Goal: Task Accomplishment & Management: Use online tool/utility

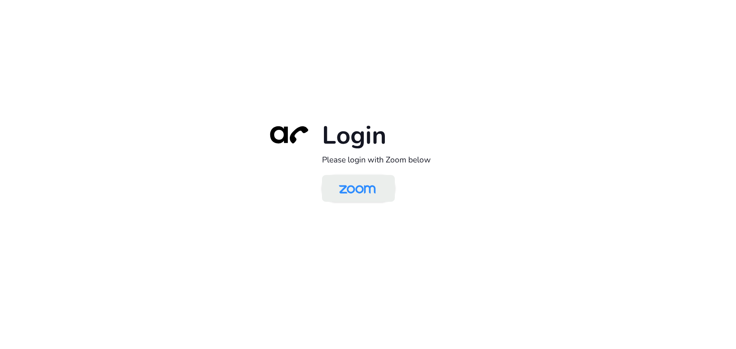
click at [371, 189] on img at bounding box center [357, 189] width 53 height 25
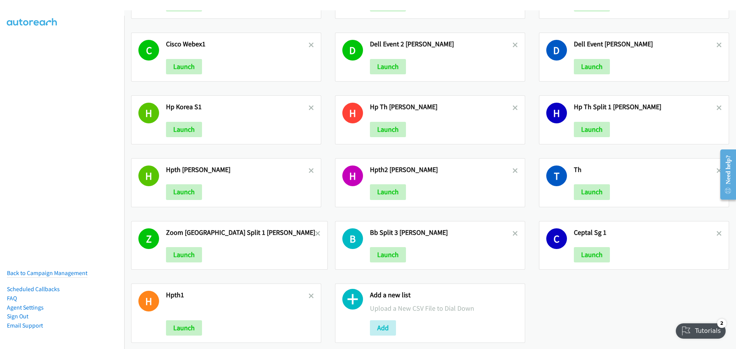
scroll to position [192, 0]
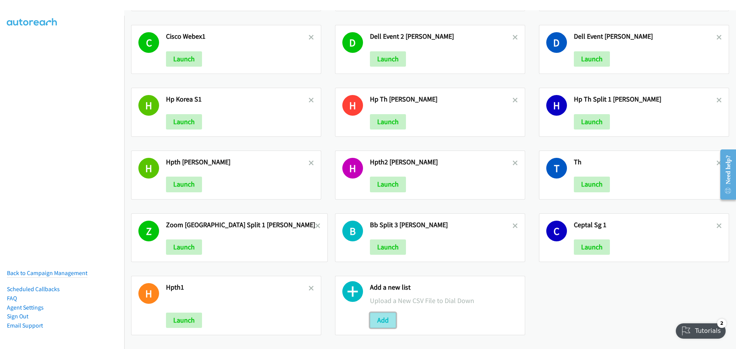
click at [385, 322] on button "Add" at bounding box center [383, 320] width 26 height 15
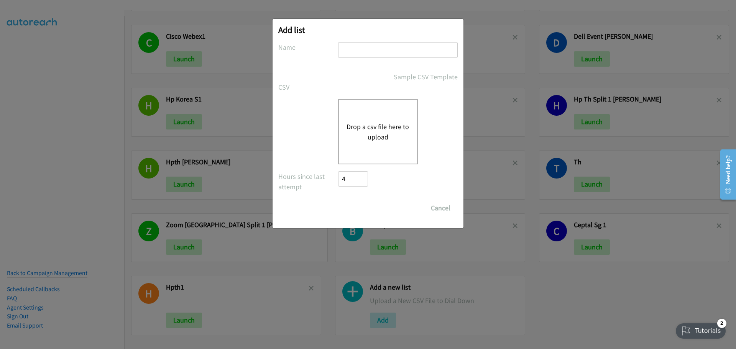
click at [372, 54] on input "text" at bounding box center [398, 50] width 120 height 16
type input "CISCO TH2"
click at [394, 128] on button "Drop a csv file here to upload" at bounding box center [377, 131] width 63 height 21
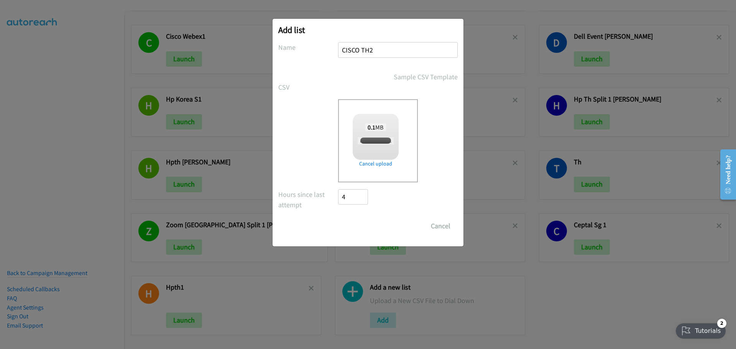
checkbox input "true"
click at [355, 227] on input "Save List" at bounding box center [358, 225] width 40 height 15
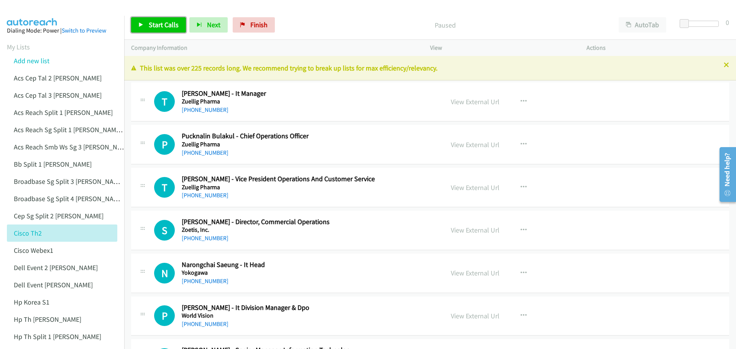
click at [165, 26] on span "Start Calls" at bounding box center [164, 24] width 30 height 9
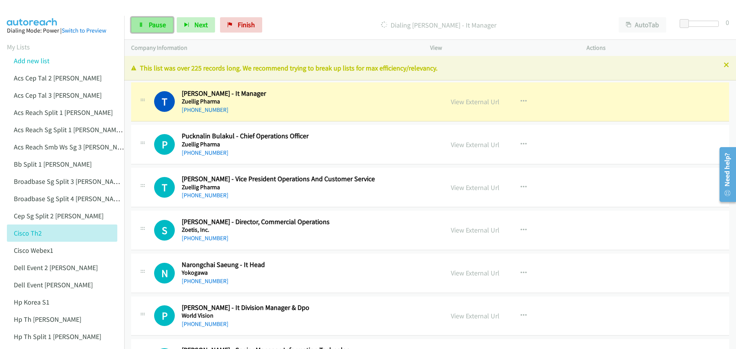
click at [156, 25] on span "Pause" at bounding box center [157, 24] width 17 height 9
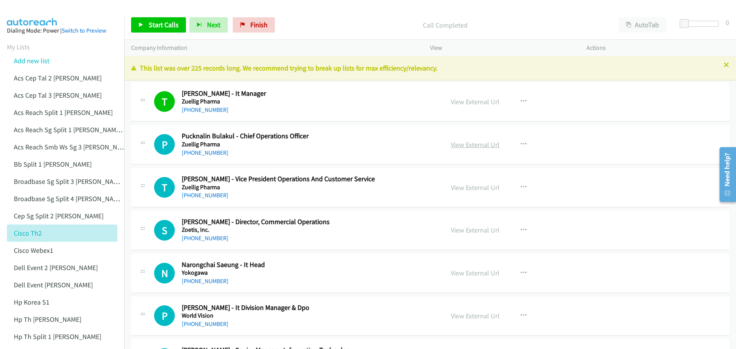
click at [469, 147] on link "View External Url" at bounding box center [475, 144] width 49 height 9
click at [175, 23] on span "Start Calls" at bounding box center [164, 24] width 30 height 9
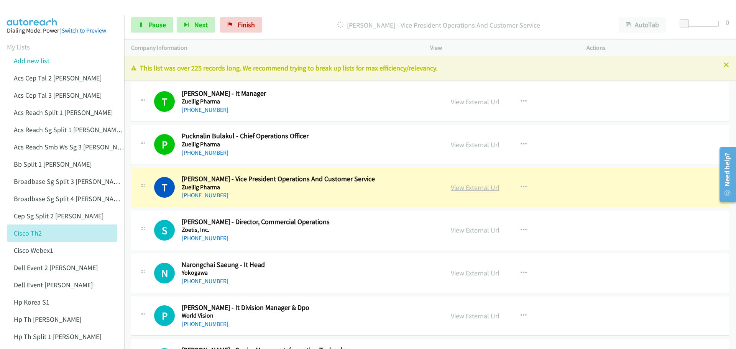
click at [483, 188] on link "View External Url" at bounding box center [475, 187] width 49 height 9
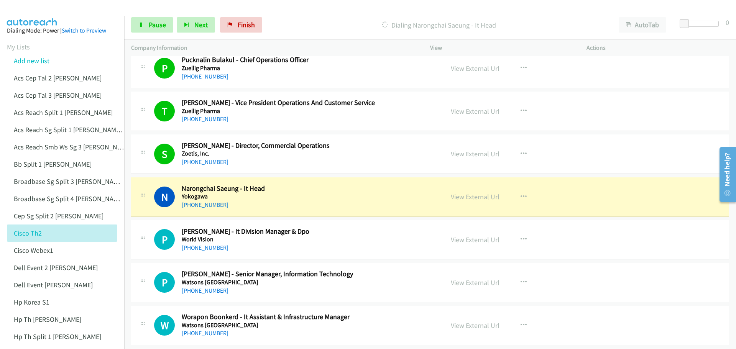
scroll to position [77, 0]
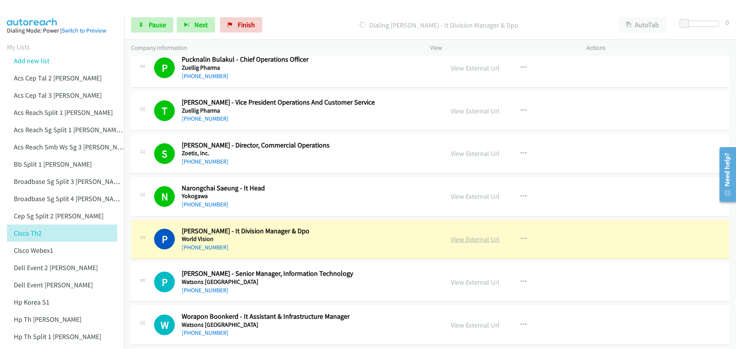
click at [467, 241] on link "View External Url" at bounding box center [475, 239] width 49 height 9
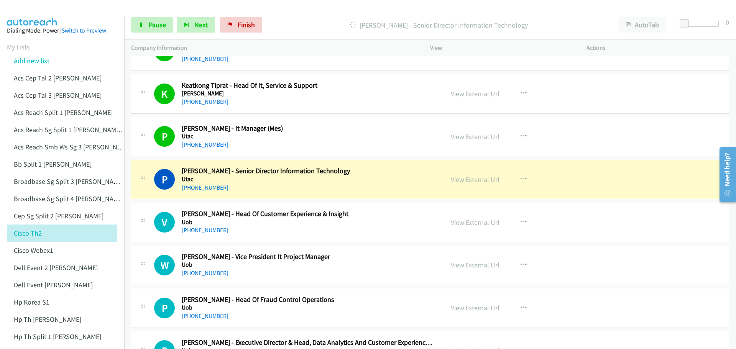
scroll to position [651, 0]
drag, startPoint x: 152, startPoint y: 25, endPoint x: 221, endPoint y: 9, distance: 71.3
click at [153, 25] on span "Pause" at bounding box center [157, 24] width 17 height 9
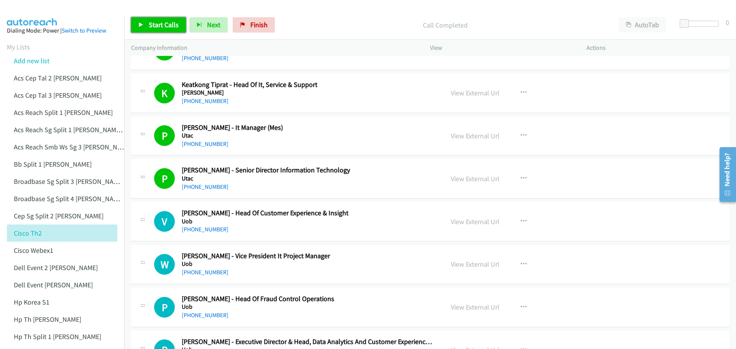
click at [170, 23] on span "Start Calls" at bounding box center [164, 24] width 30 height 9
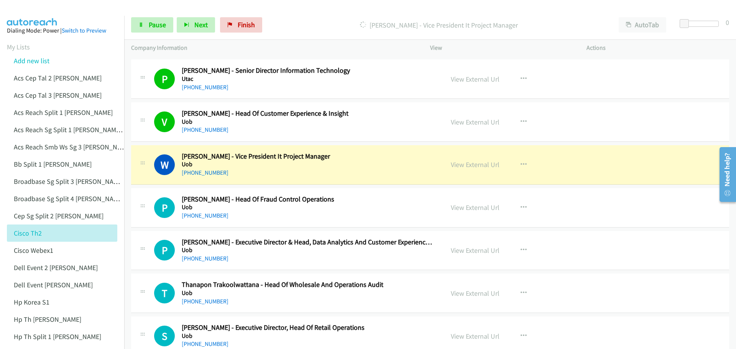
scroll to position [766, 0]
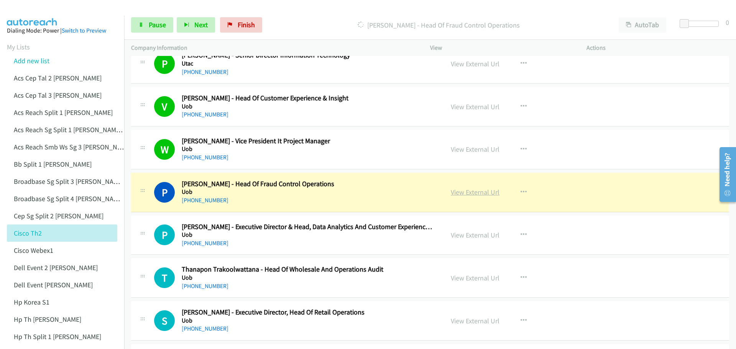
click at [469, 192] on link "View External Url" at bounding box center [475, 192] width 49 height 9
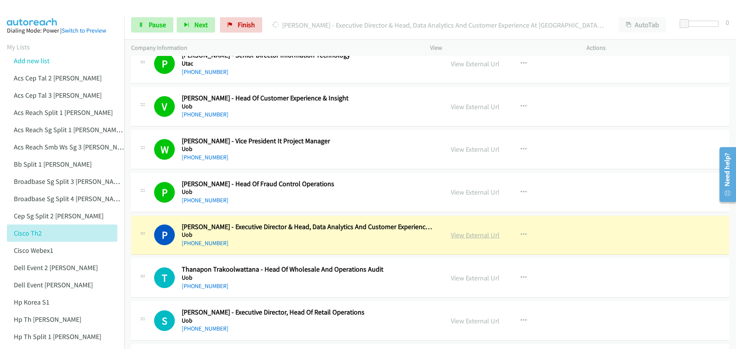
click at [466, 236] on link "View External Url" at bounding box center [475, 235] width 49 height 9
click at [152, 26] on span "Pause" at bounding box center [157, 24] width 17 height 9
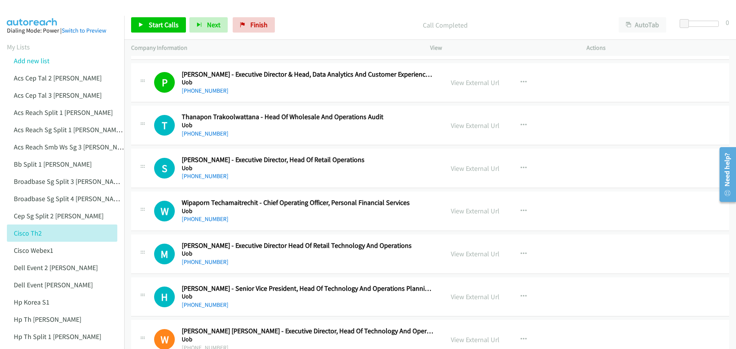
scroll to position [920, 0]
click at [160, 21] on span "Start Calls" at bounding box center [164, 24] width 30 height 9
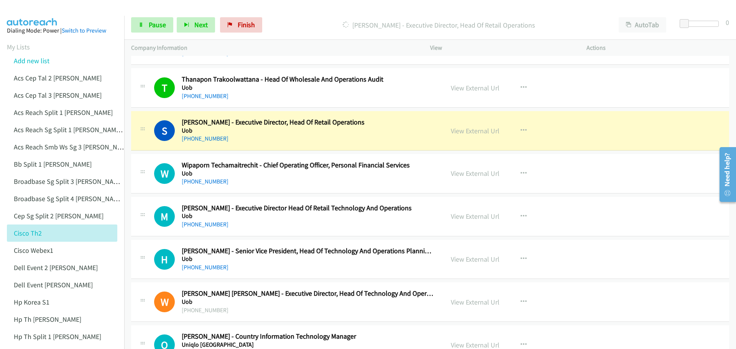
scroll to position [958, 0]
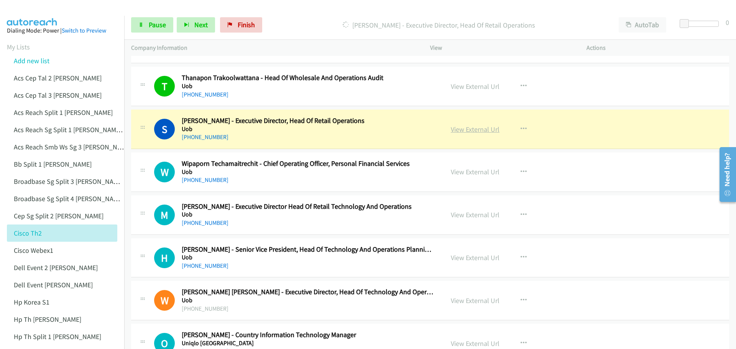
click at [466, 131] on link "View External Url" at bounding box center [475, 129] width 49 height 9
click at [153, 27] on span "Pause" at bounding box center [157, 24] width 17 height 9
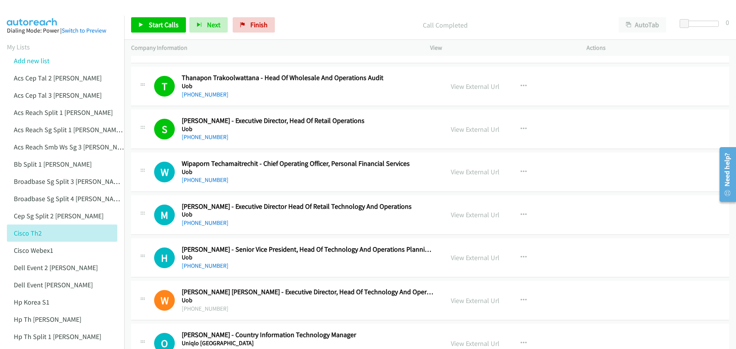
scroll to position [996, 0]
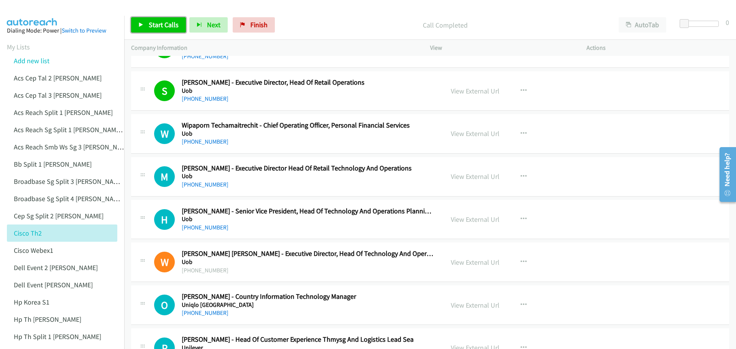
click at [172, 22] on span "Start Calls" at bounding box center [164, 24] width 30 height 9
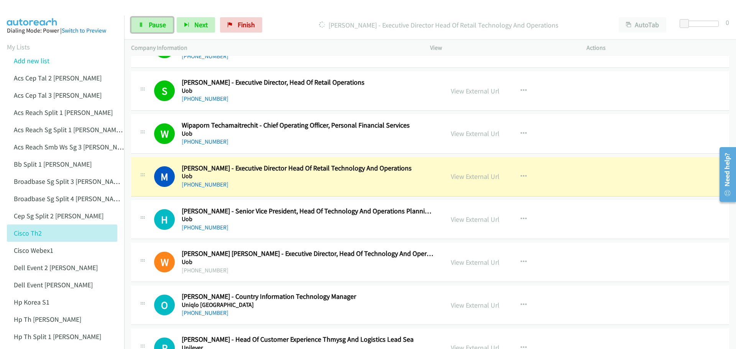
drag, startPoint x: 158, startPoint y: 26, endPoint x: 210, endPoint y: 39, distance: 53.5
click at [158, 25] on span "Pause" at bounding box center [157, 24] width 17 height 9
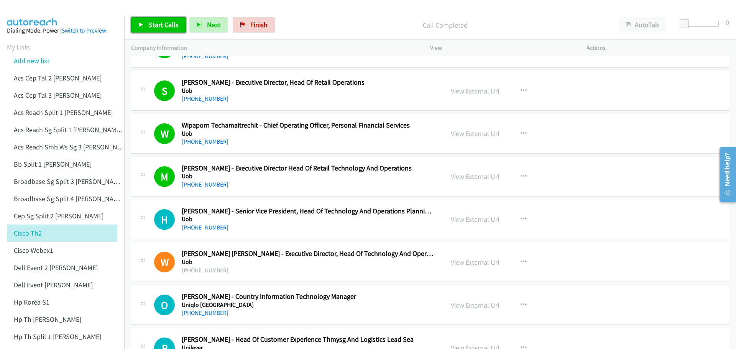
click at [163, 26] on span "Start Calls" at bounding box center [164, 24] width 30 height 9
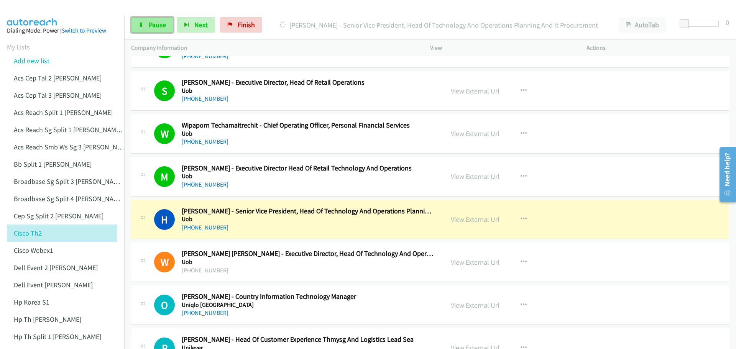
click at [151, 26] on span "Pause" at bounding box center [157, 24] width 17 height 9
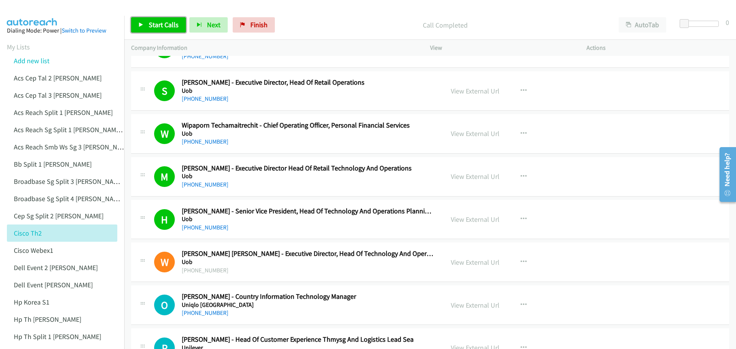
click at [164, 33] on link "Start Calls" at bounding box center [158, 24] width 55 height 15
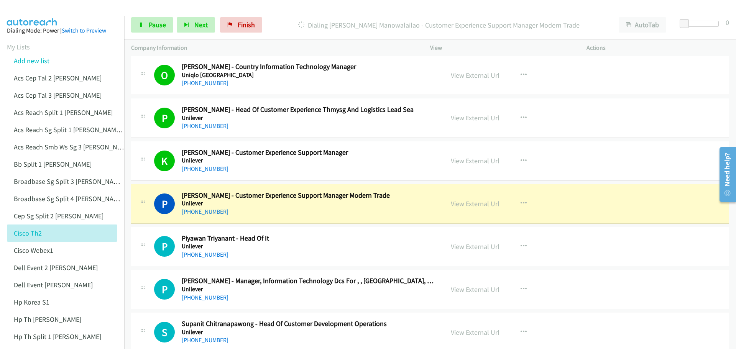
scroll to position [1264, 0]
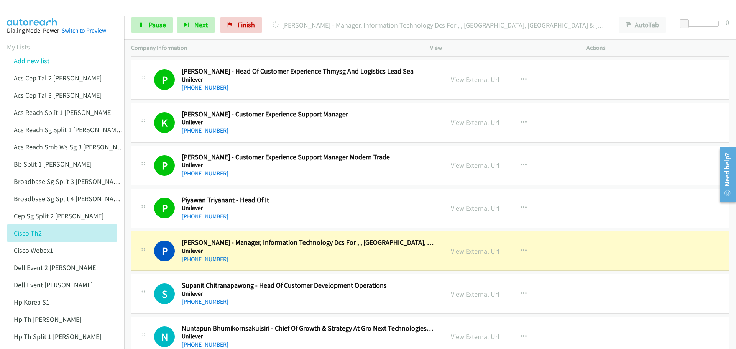
click at [460, 254] on link "View External Url" at bounding box center [475, 251] width 49 height 9
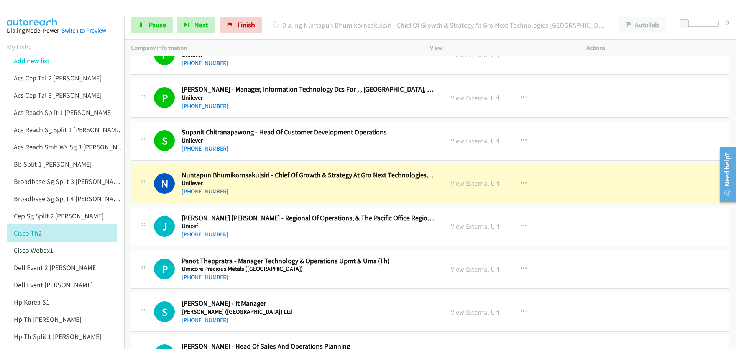
scroll to position [1456, 0]
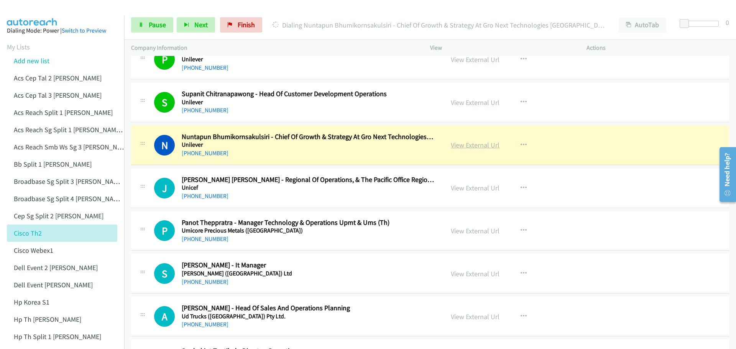
click at [470, 145] on link "View External Url" at bounding box center [475, 145] width 49 height 9
click at [159, 24] on span "Pause" at bounding box center [157, 24] width 17 height 9
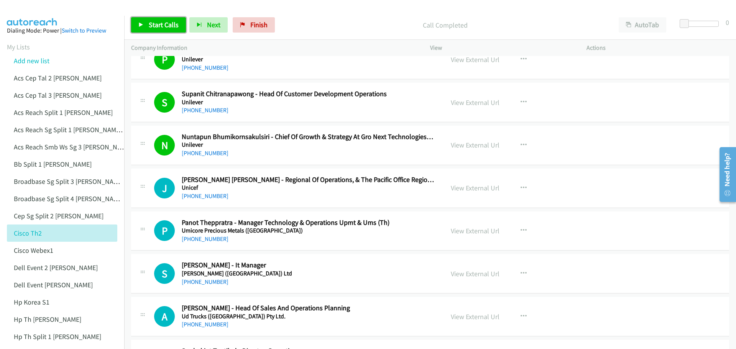
click at [162, 23] on span "Start Calls" at bounding box center [164, 24] width 30 height 9
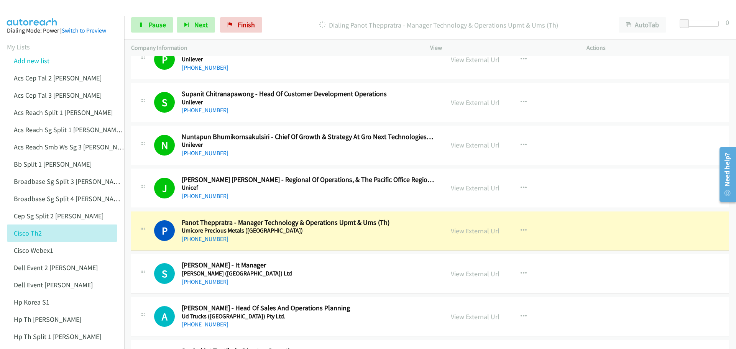
click at [476, 230] on link "View External Url" at bounding box center [475, 230] width 49 height 9
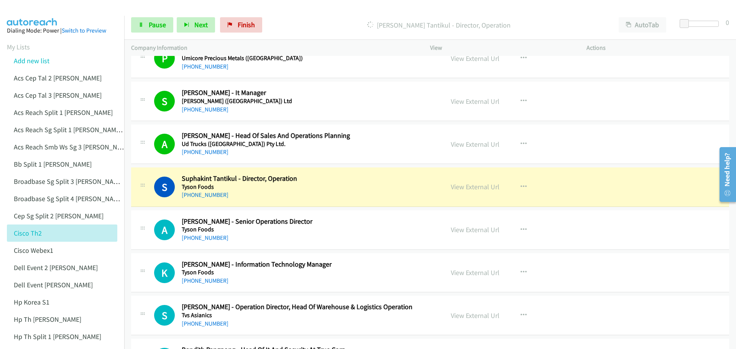
scroll to position [1648, 0]
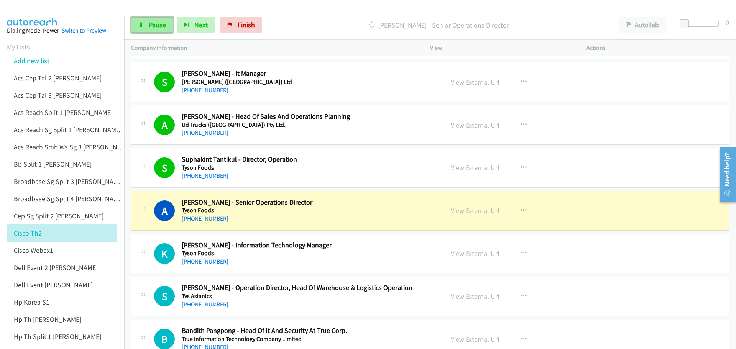
click at [162, 21] on span "Pause" at bounding box center [157, 24] width 17 height 9
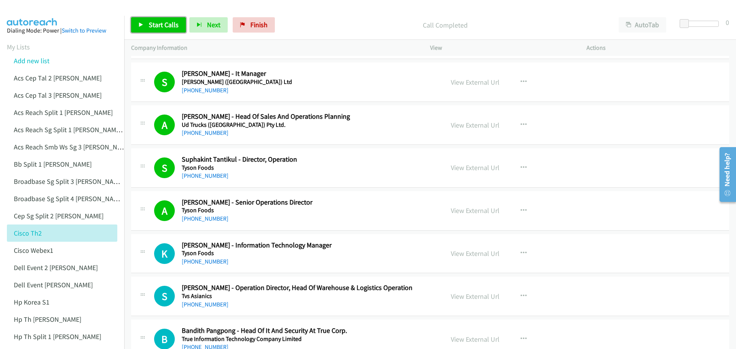
click at [174, 20] on span "Start Calls" at bounding box center [164, 24] width 30 height 9
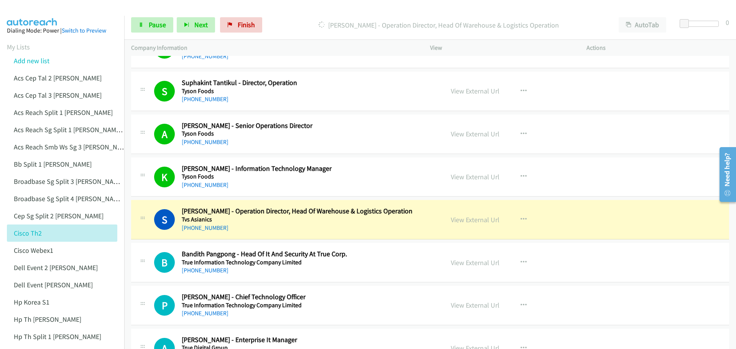
scroll to position [1763, 0]
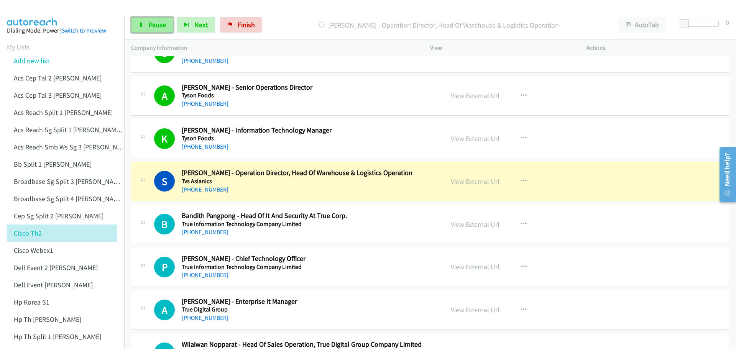
click at [163, 23] on span "Pause" at bounding box center [157, 24] width 17 height 9
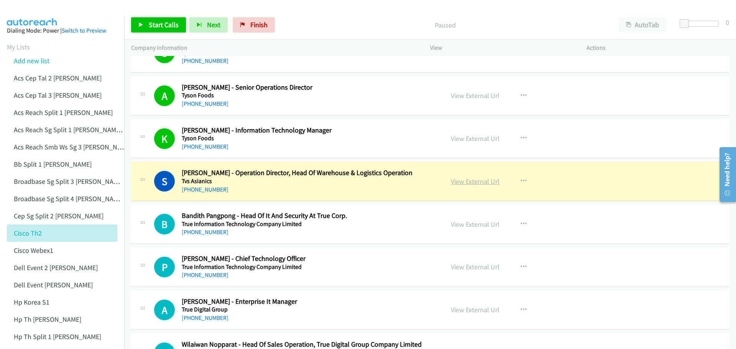
click at [477, 182] on link "View External Url" at bounding box center [475, 181] width 49 height 9
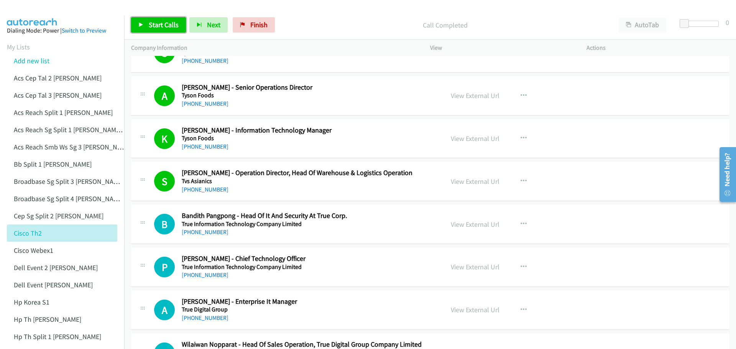
click at [164, 22] on span "Start Calls" at bounding box center [164, 24] width 30 height 9
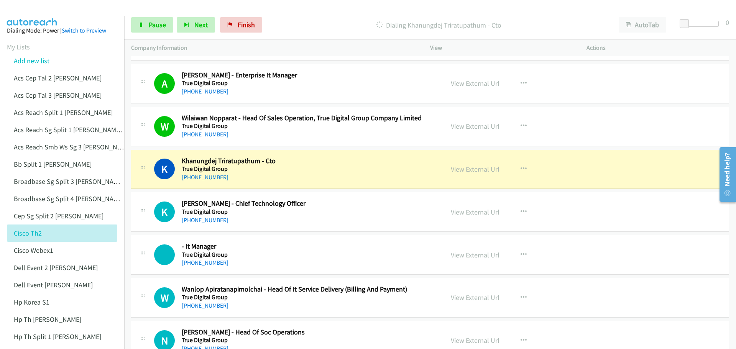
scroll to position [1992, 0]
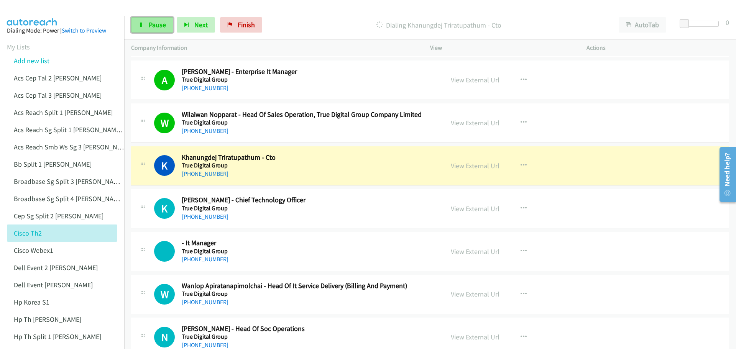
click at [154, 26] on span "Pause" at bounding box center [157, 24] width 17 height 9
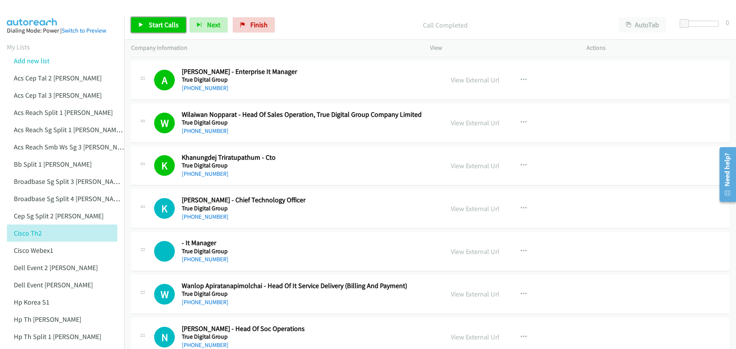
click at [154, 29] on span "Start Calls" at bounding box center [164, 24] width 30 height 9
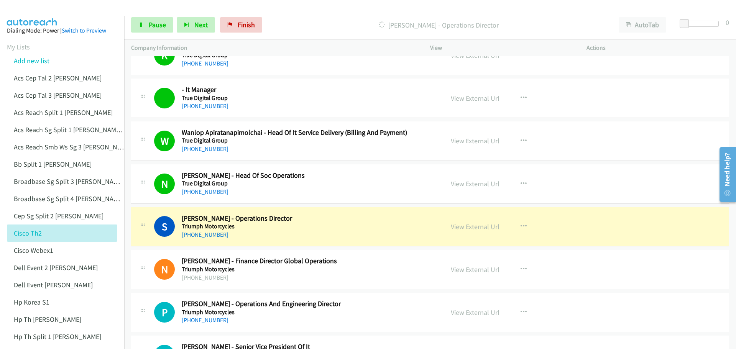
scroll to position [2184, 0]
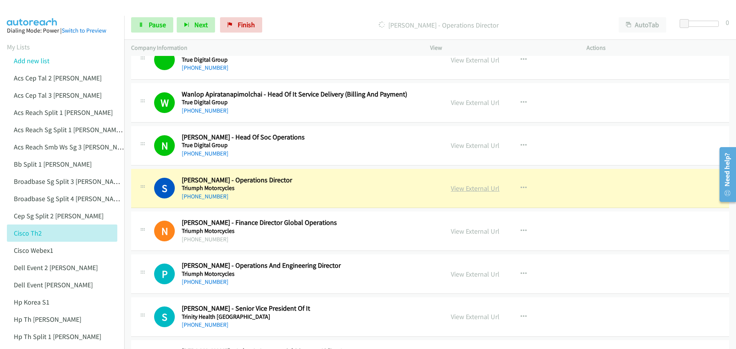
click at [473, 191] on link "View External Url" at bounding box center [475, 188] width 49 height 9
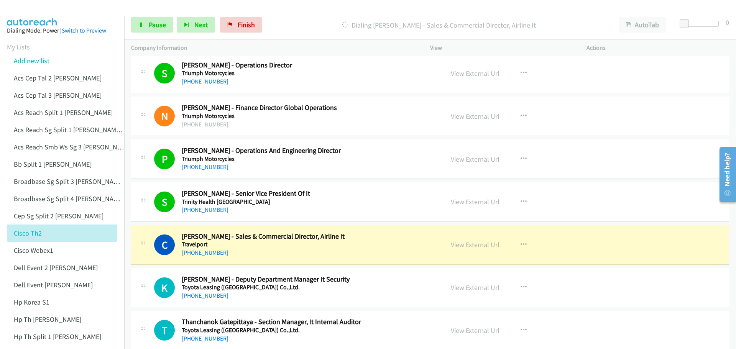
scroll to position [2337, 0]
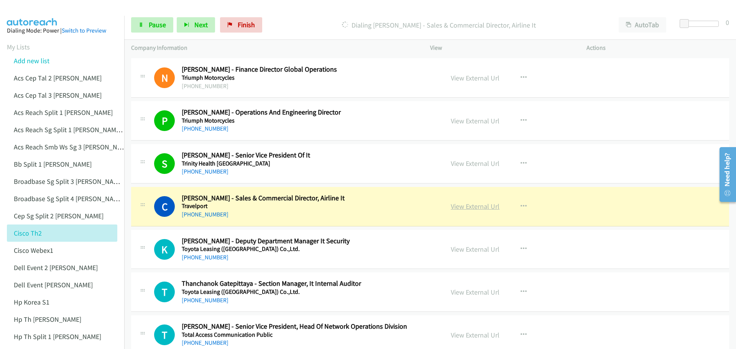
click at [474, 208] on link "View External Url" at bounding box center [475, 206] width 49 height 9
click at [153, 25] on span "Pause" at bounding box center [157, 24] width 17 height 9
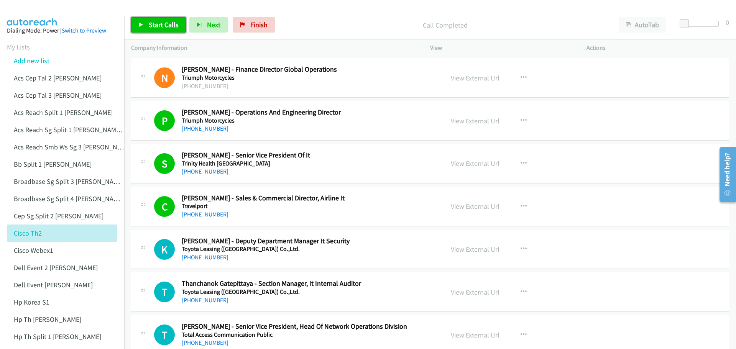
click at [153, 20] on link "Start Calls" at bounding box center [158, 24] width 55 height 15
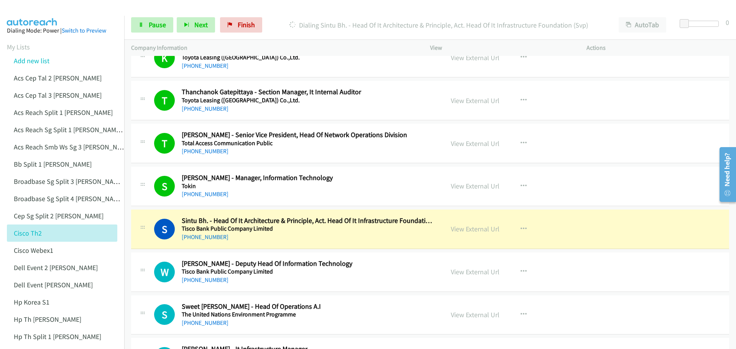
scroll to position [2567, 0]
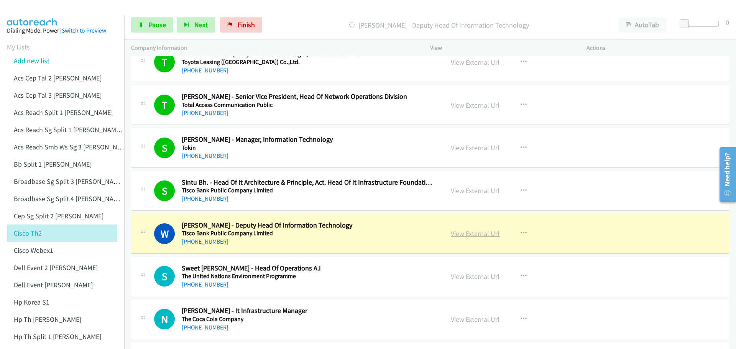
click at [461, 234] on link "View External Url" at bounding box center [475, 233] width 49 height 9
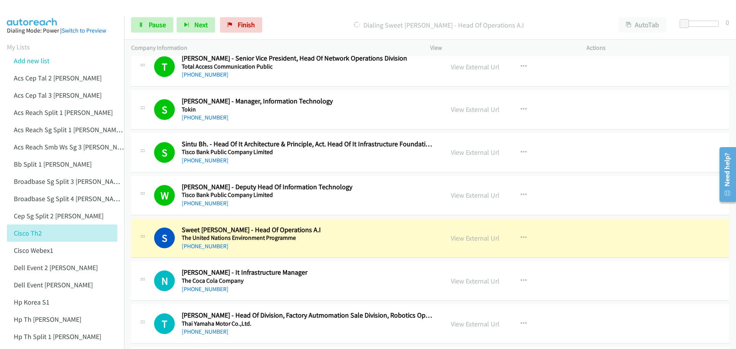
scroll to position [2644, 0]
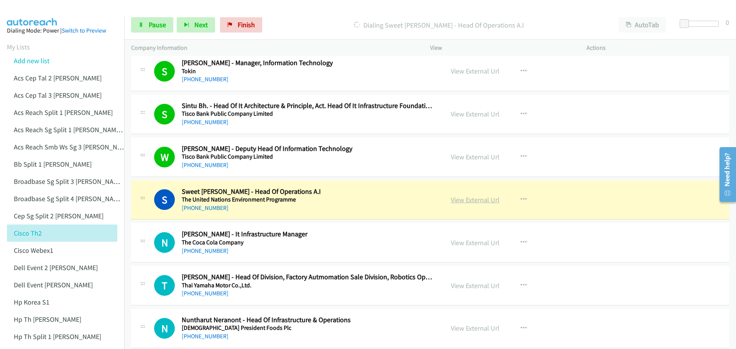
click at [460, 199] on link "View External Url" at bounding box center [475, 199] width 49 height 9
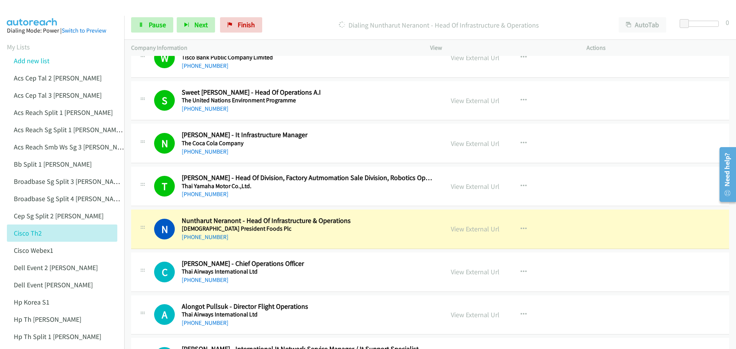
scroll to position [2759, 0]
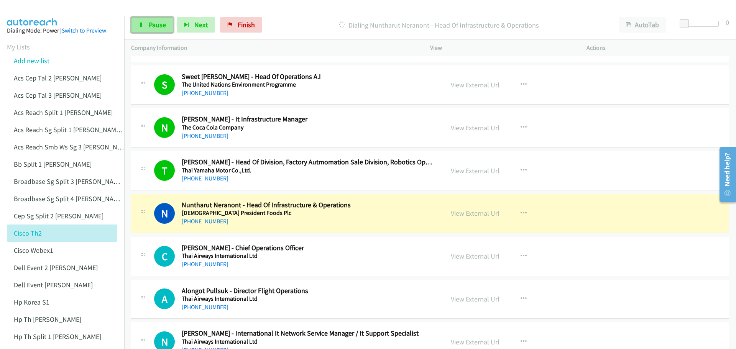
click at [159, 22] on span "Pause" at bounding box center [157, 24] width 17 height 9
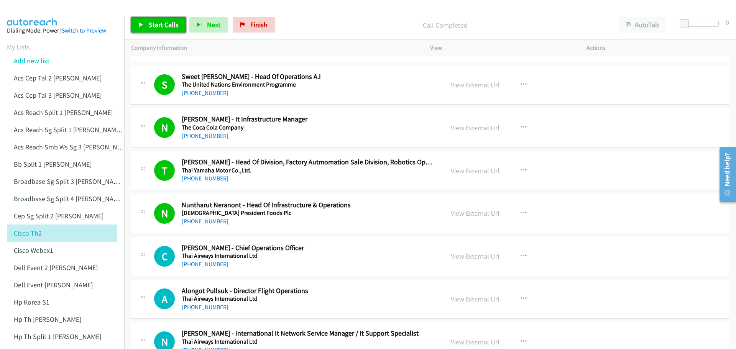
click at [160, 27] on span "Start Calls" at bounding box center [164, 24] width 30 height 9
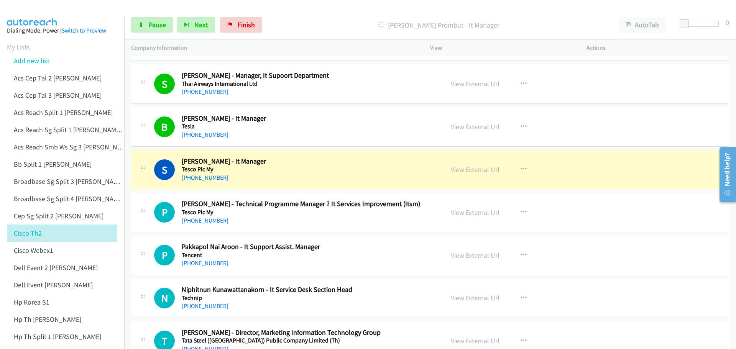
scroll to position [3104, 0]
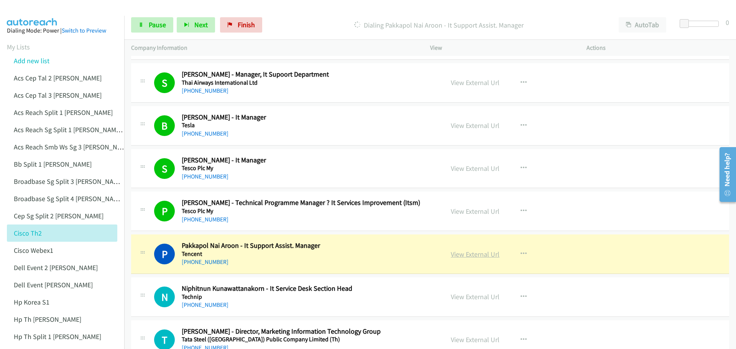
click at [466, 254] on link "View External Url" at bounding box center [475, 254] width 49 height 9
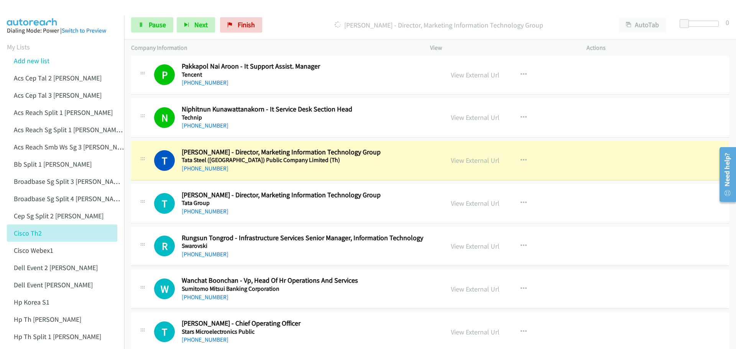
scroll to position [3295, 0]
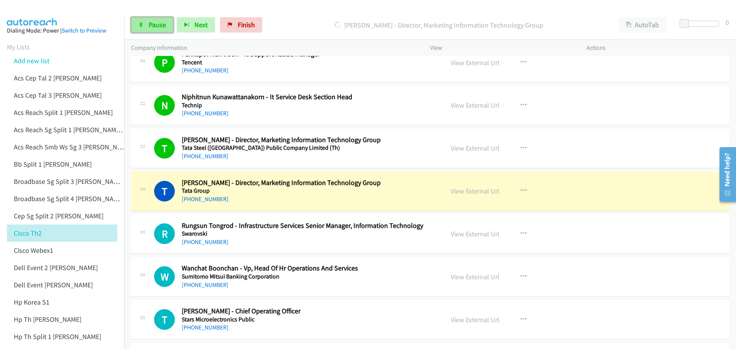
click at [164, 26] on span "Pause" at bounding box center [157, 24] width 17 height 9
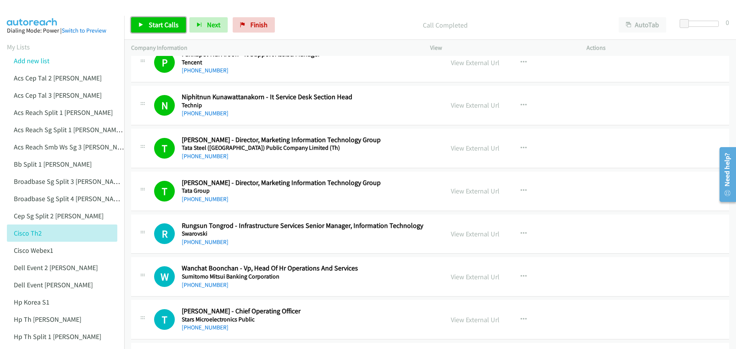
click at [164, 25] on span "Start Calls" at bounding box center [164, 24] width 30 height 9
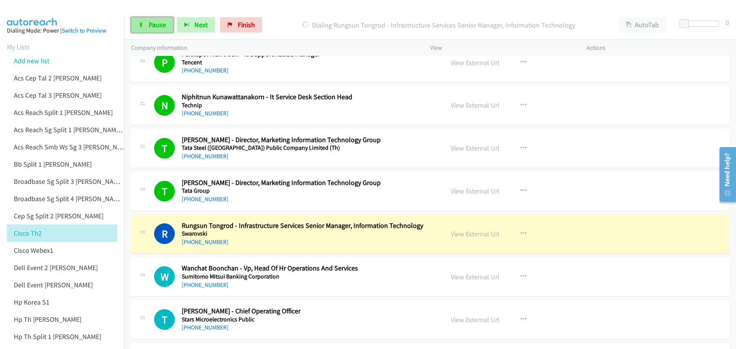
click at [154, 24] on span "Pause" at bounding box center [157, 24] width 17 height 9
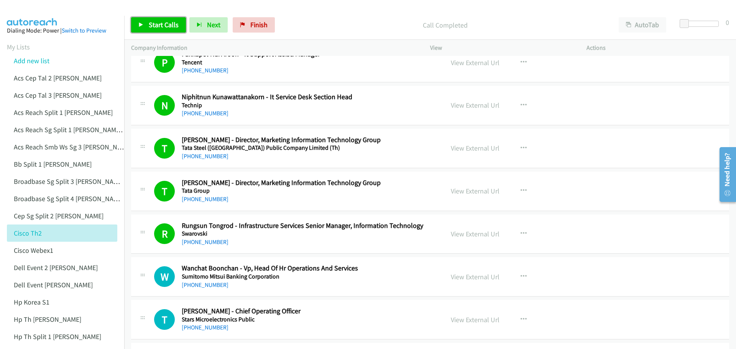
click at [165, 23] on span "Start Calls" at bounding box center [164, 24] width 30 height 9
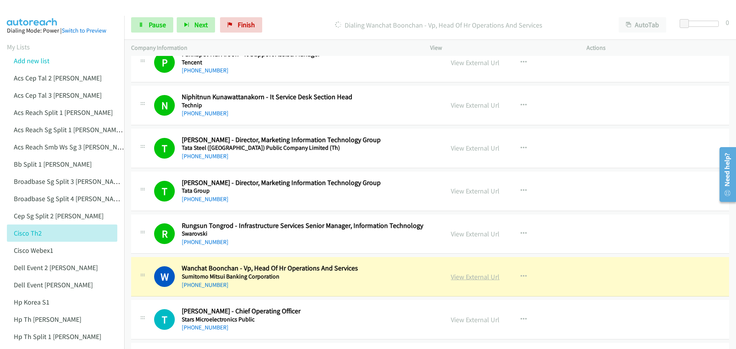
click at [467, 279] on link "View External Url" at bounding box center [475, 276] width 49 height 9
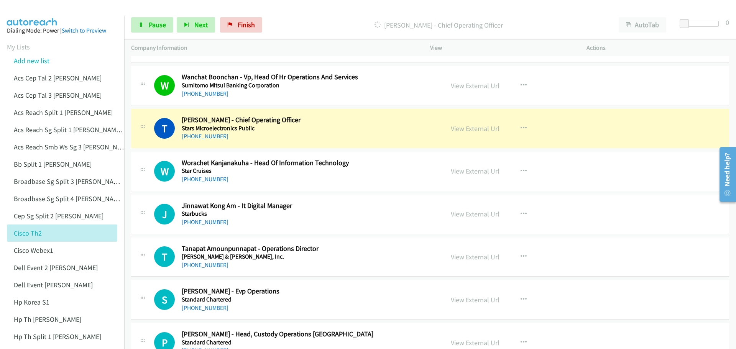
scroll to position [3487, 0]
drag, startPoint x: 151, startPoint y: 30, endPoint x: 159, endPoint y: 29, distance: 7.7
click at [152, 29] on link "Pause" at bounding box center [152, 24] width 42 height 15
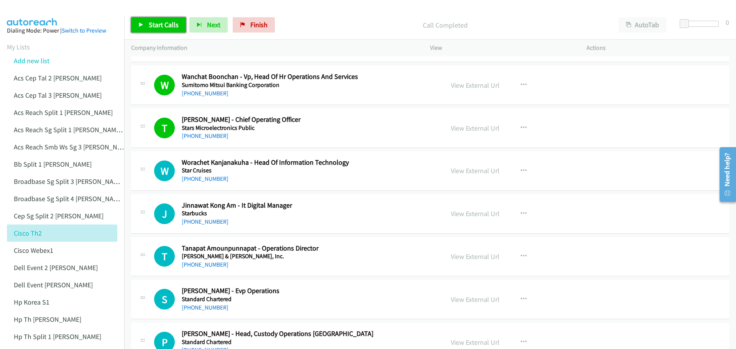
click at [151, 23] on span "Start Calls" at bounding box center [164, 24] width 30 height 9
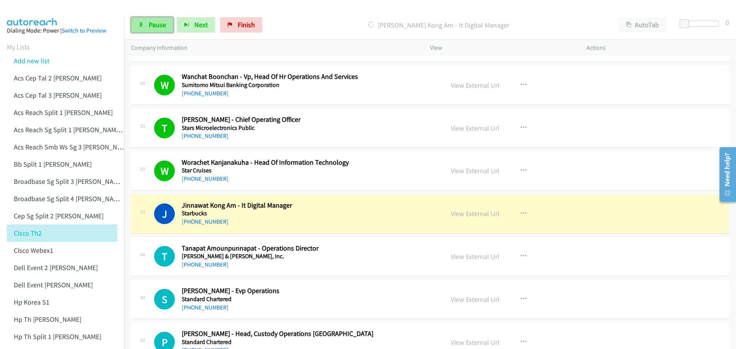
click at [158, 26] on span "Pause" at bounding box center [157, 24] width 17 height 9
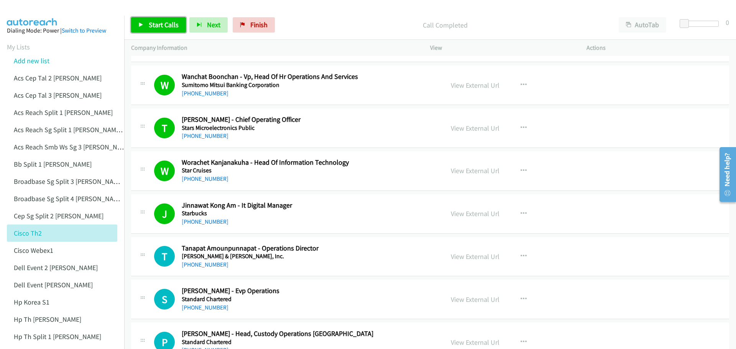
click at [161, 24] on span "Start Calls" at bounding box center [164, 24] width 30 height 9
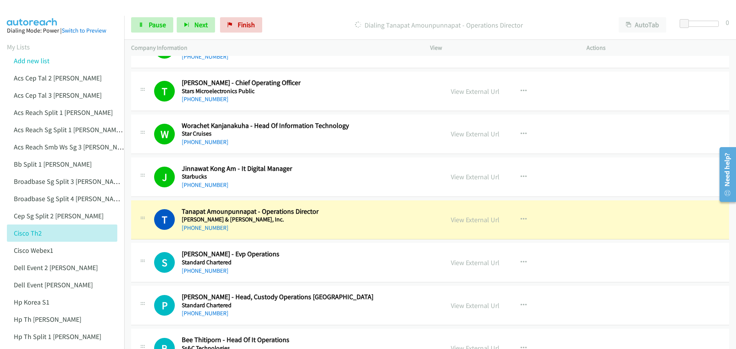
scroll to position [3525, 0]
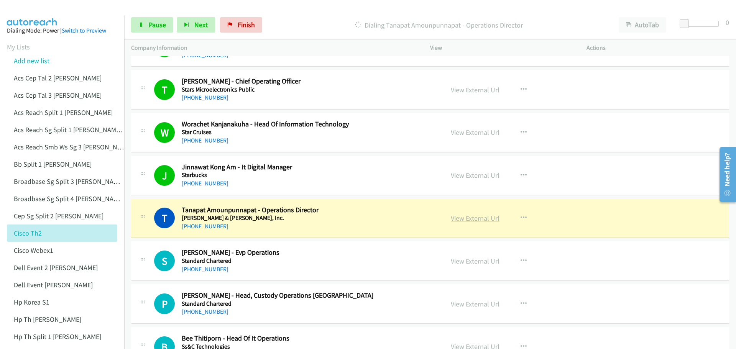
click at [466, 218] on link "View External Url" at bounding box center [475, 218] width 49 height 9
click at [156, 22] on span "Pause" at bounding box center [157, 24] width 17 height 9
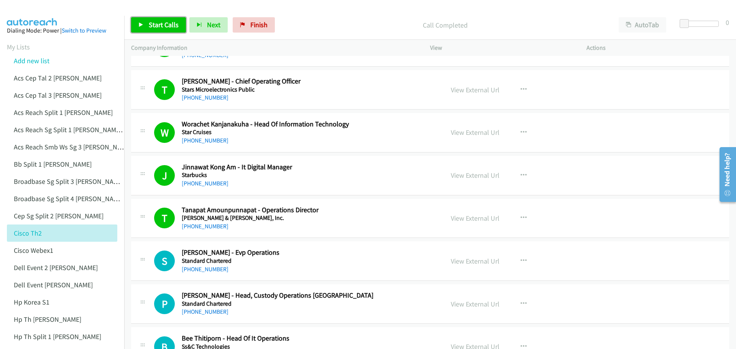
click at [169, 26] on span "Start Calls" at bounding box center [164, 24] width 30 height 9
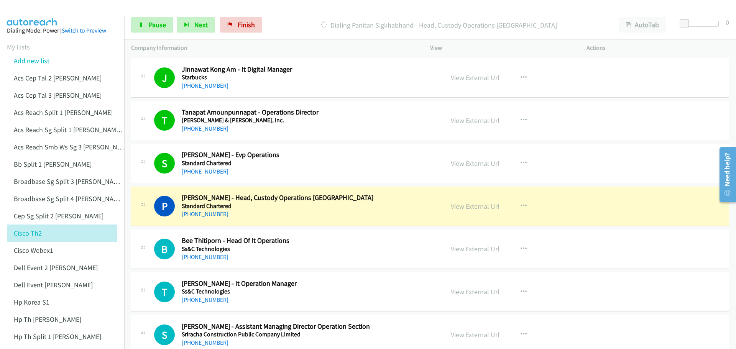
scroll to position [3640, 0]
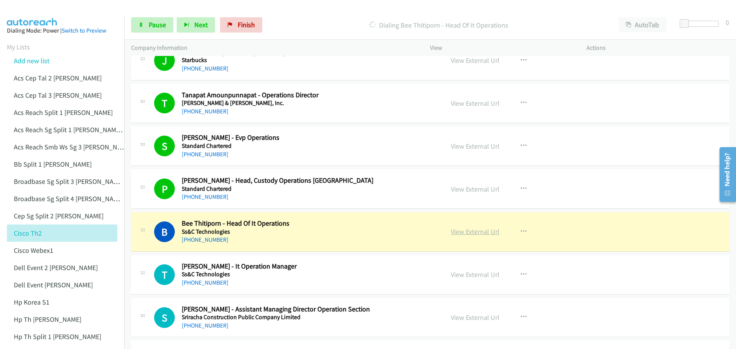
click at [472, 233] on link "View External Url" at bounding box center [475, 231] width 49 height 9
drag, startPoint x: 154, startPoint y: 24, endPoint x: 167, endPoint y: 31, distance: 14.9
click at [154, 24] on span "Pause" at bounding box center [157, 24] width 17 height 9
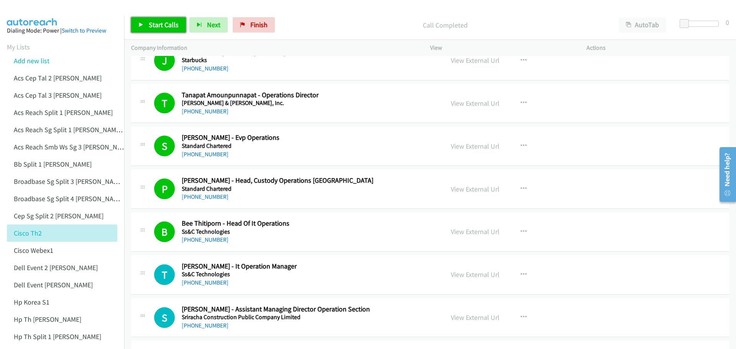
click at [171, 26] on span "Start Calls" at bounding box center [164, 24] width 30 height 9
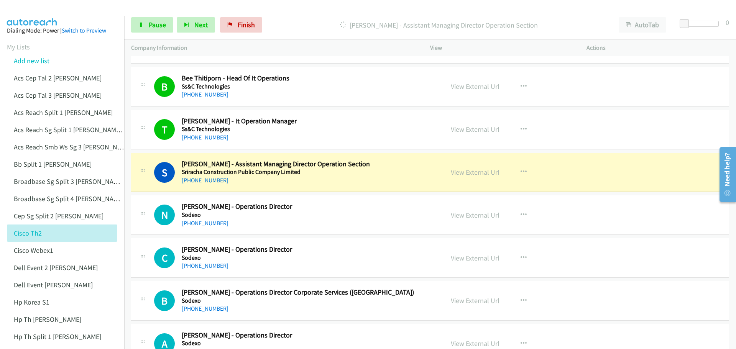
scroll to position [3793, 0]
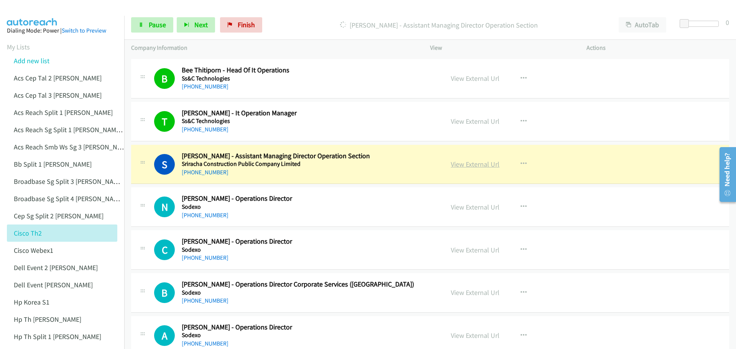
click at [476, 166] on link "View External Url" at bounding box center [475, 164] width 49 height 9
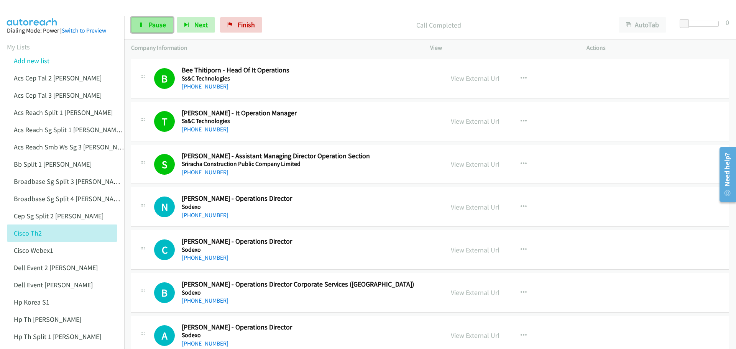
click at [159, 28] on span "Pause" at bounding box center [157, 24] width 17 height 9
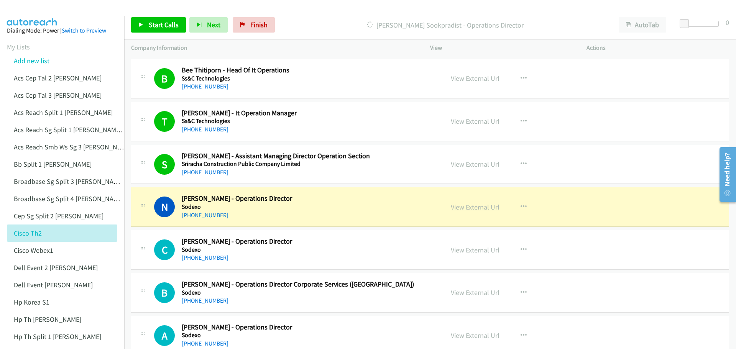
click at [461, 203] on link "View External Url" at bounding box center [475, 207] width 49 height 9
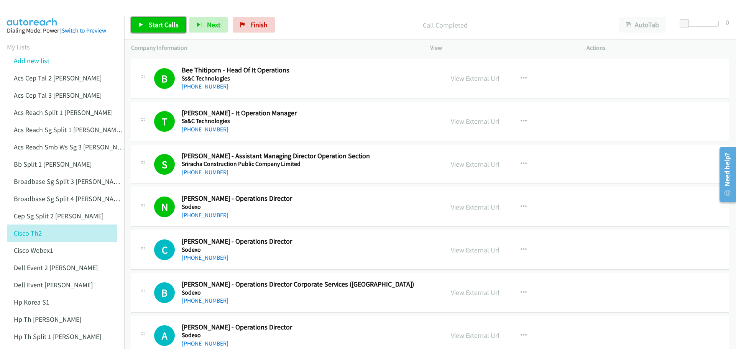
click at [163, 26] on span "Start Calls" at bounding box center [164, 24] width 30 height 9
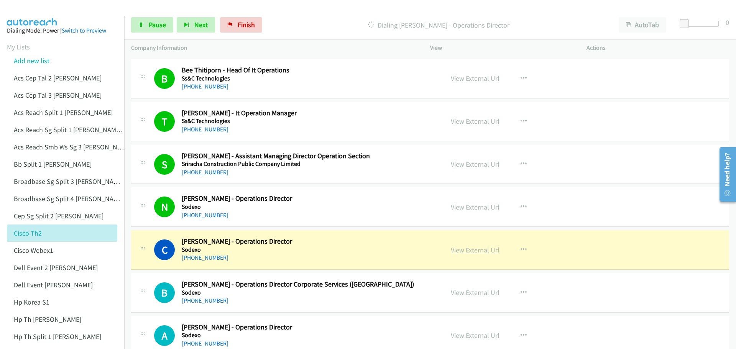
click at [474, 250] on link "View External Url" at bounding box center [475, 250] width 49 height 9
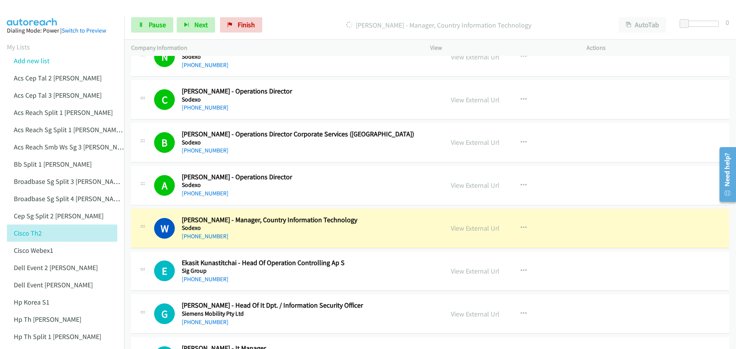
scroll to position [3947, 0]
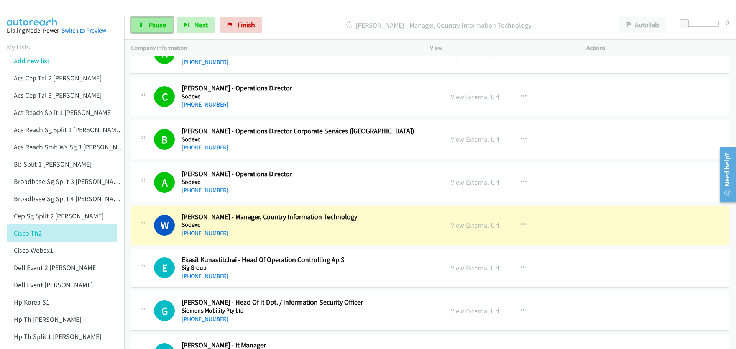
click at [157, 28] on span "Pause" at bounding box center [157, 24] width 17 height 9
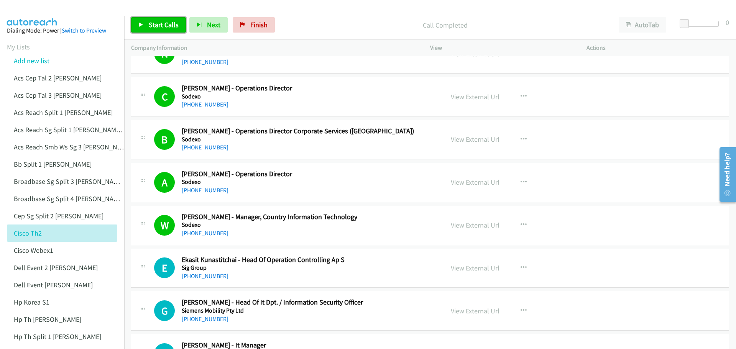
click at [157, 24] on span "Start Calls" at bounding box center [164, 24] width 30 height 9
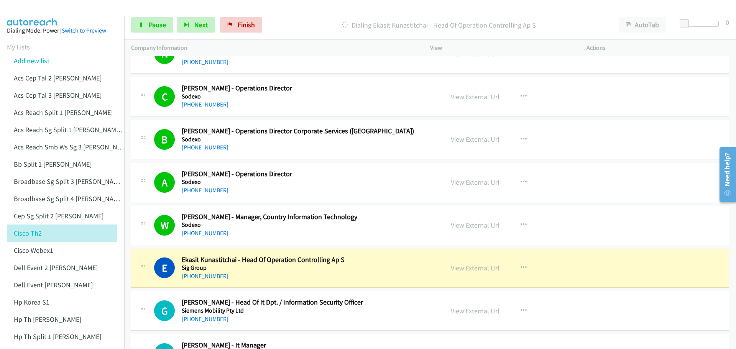
click at [481, 269] on link "View External Url" at bounding box center [475, 268] width 49 height 9
click at [152, 20] on span "Pause" at bounding box center [157, 24] width 17 height 9
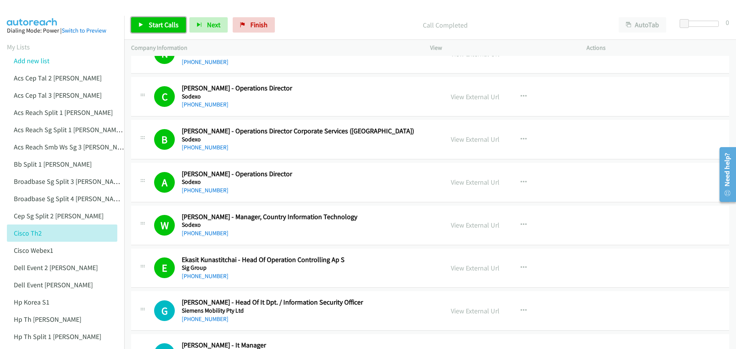
click at [147, 23] on link "Start Calls" at bounding box center [158, 24] width 55 height 15
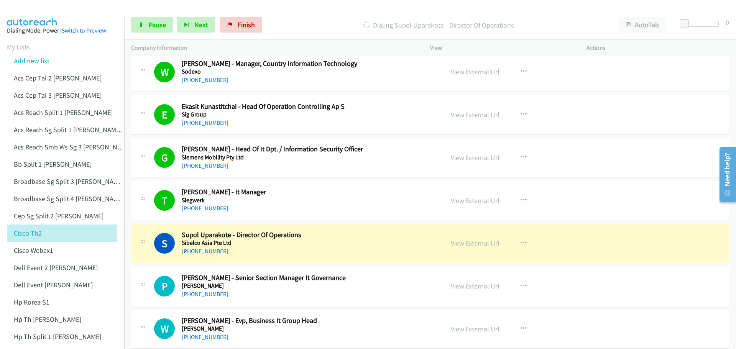
scroll to position [4138, 0]
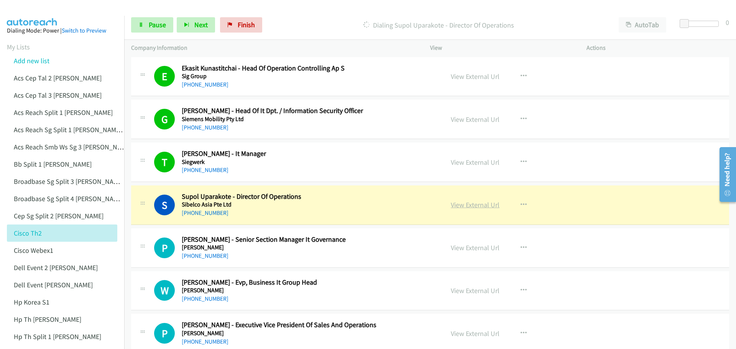
click at [467, 205] on link "View External Url" at bounding box center [475, 204] width 49 height 9
click at [148, 18] on link "Pause" at bounding box center [152, 24] width 42 height 15
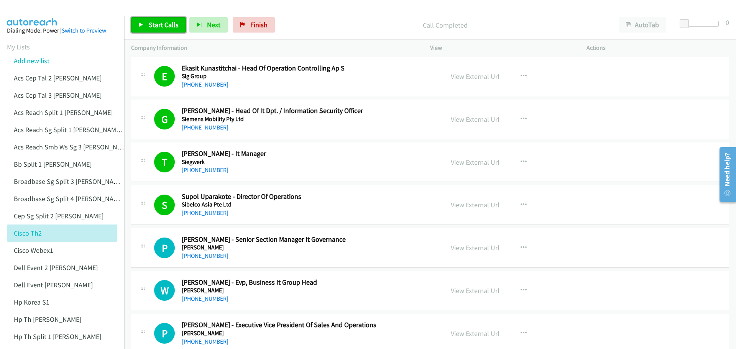
click at [171, 30] on link "Start Calls" at bounding box center [158, 24] width 55 height 15
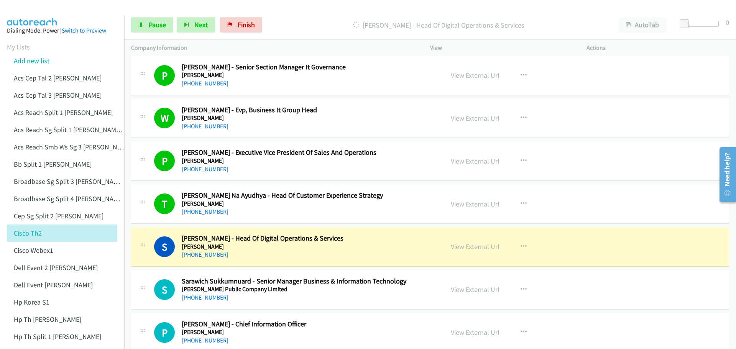
scroll to position [4330, 0]
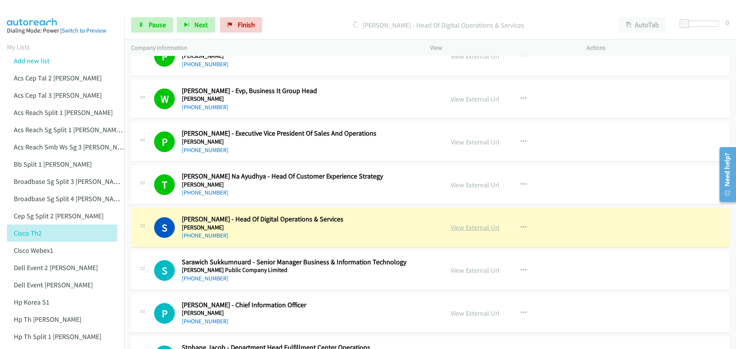
click at [467, 229] on link "View External Url" at bounding box center [475, 227] width 49 height 9
click at [160, 22] on span "Pause" at bounding box center [157, 24] width 17 height 9
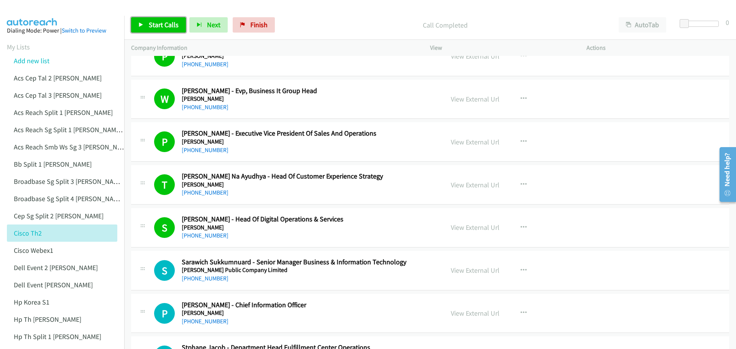
click at [174, 22] on span "Start Calls" at bounding box center [164, 24] width 30 height 9
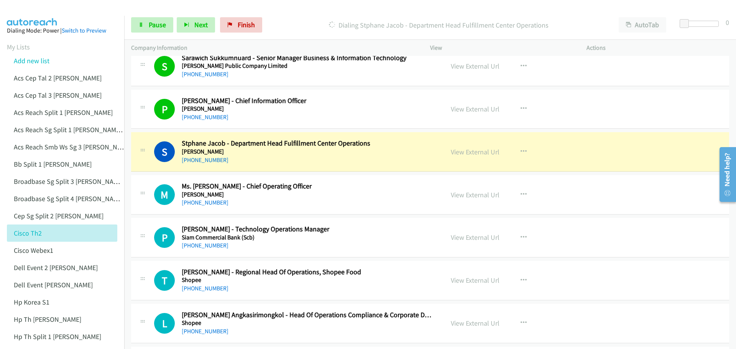
scroll to position [4560, 0]
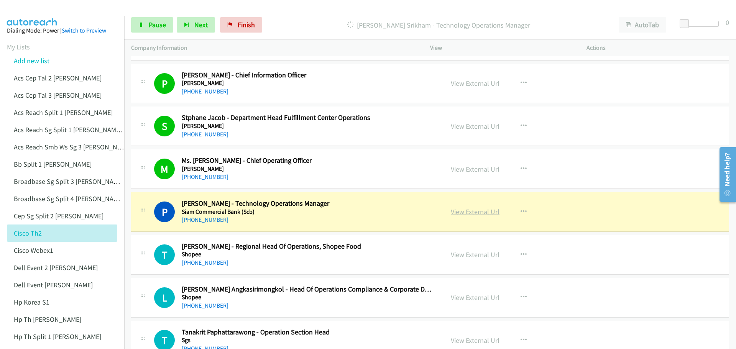
click at [469, 212] on link "View External Url" at bounding box center [475, 211] width 49 height 9
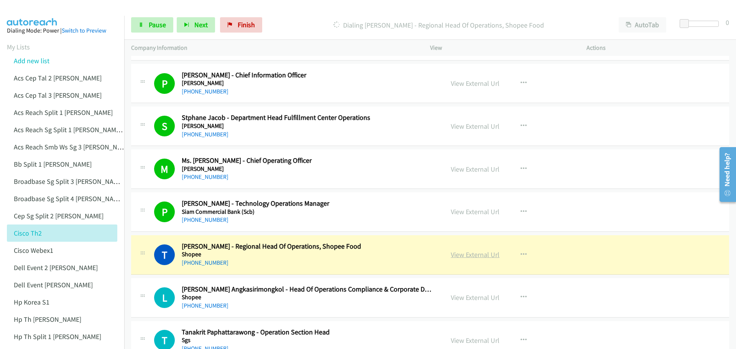
click at [461, 256] on link "View External Url" at bounding box center [475, 254] width 49 height 9
click at [154, 25] on span "Pause" at bounding box center [157, 24] width 17 height 9
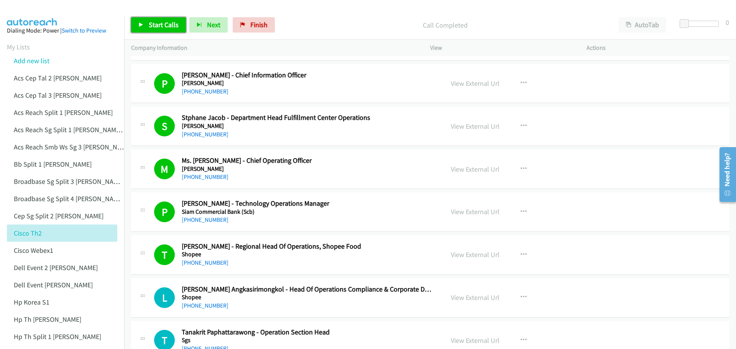
click at [171, 20] on link "Start Calls" at bounding box center [158, 24] width 55 height 15
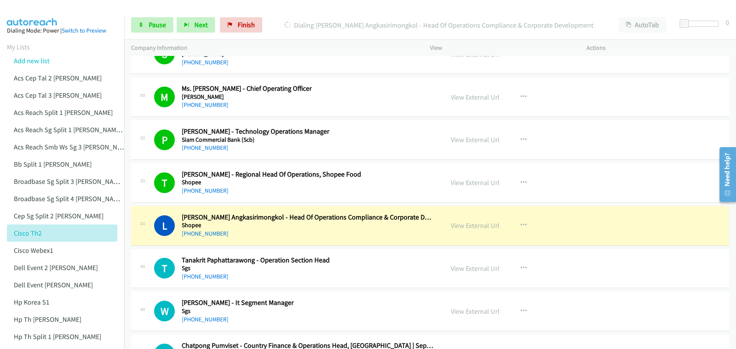
scroll to position [4636, 0]
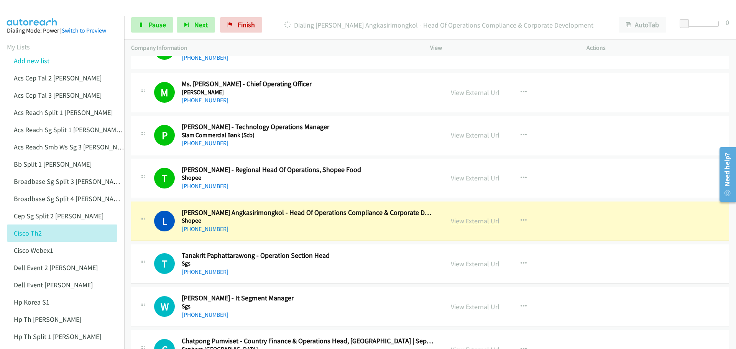
click at [470, 222] on link "View External Url" at bounding box center [475, 220] width 49 height 9
click at [160, 28] on span "Pause" at bounding box center [157, 24] width 17 height 9
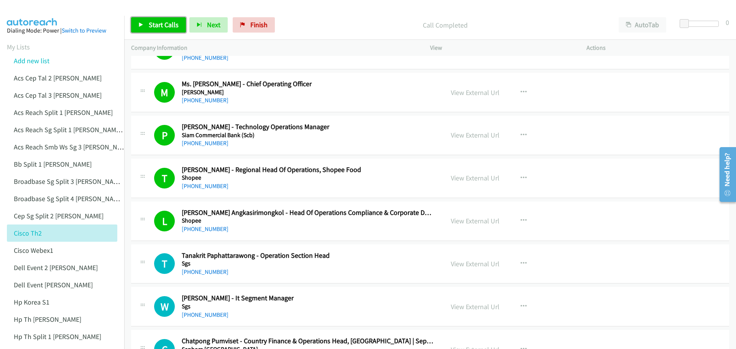
click at [156, 32] on link "Start Calls" at bounding box center [158, 24] width 55 height 15
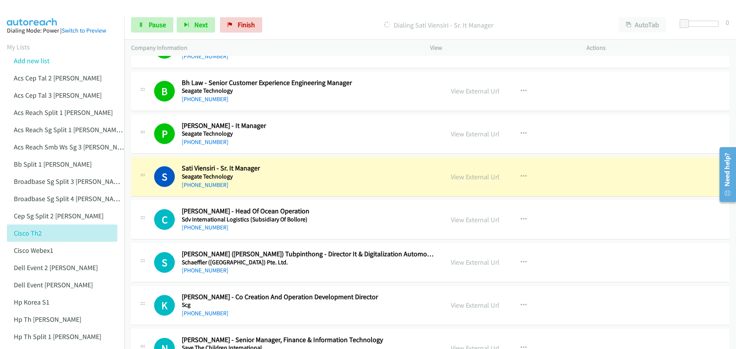
scroll to position [4981, 0]
click at [476, 177] on link "View External Url" at bounding box center [475, 176] width 49 height 9
click at [163, 26] on span "Pause" at bounding box center [157, 24] width 17 height 9
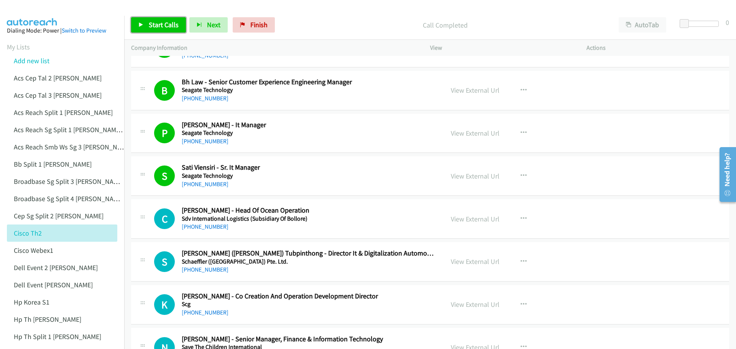
click at [163, 22] on span "Start Calls" at bounding box center [164, 24] width 30 height 9
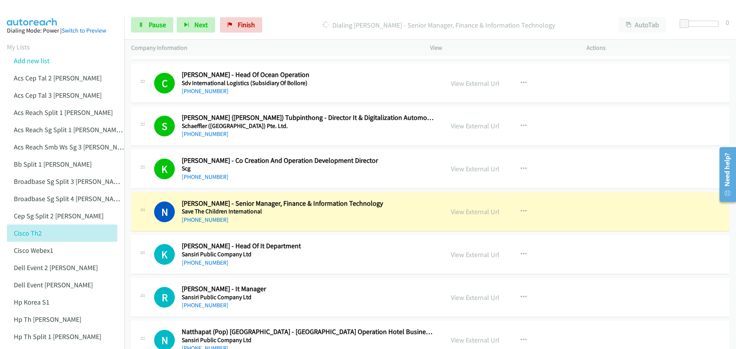
scroll to position [5134, 0]
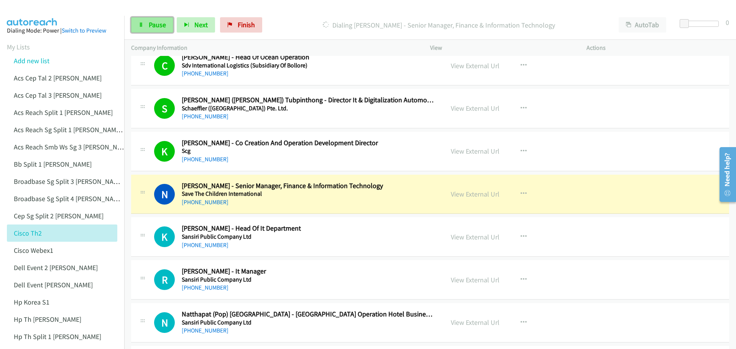
click at [164, 23] on span "Pause" at bounding box center [157, 24] width 17 height 9
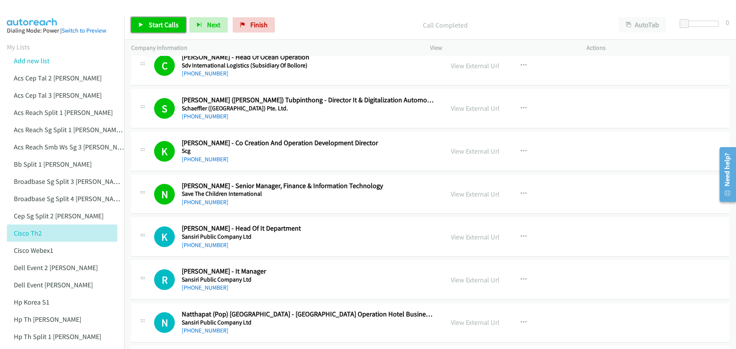
click at [164, 25] on span "Start Calls" at bounding box center [164, 24] width 30 height 9
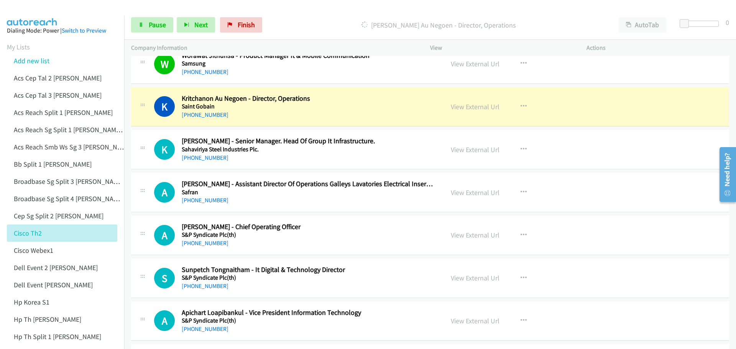
scroll to position [5479, 0]
click at [469, 109] on link "View External Url" at bounding box center [475, 106] width 49 height 9
click at [156, 29] on span "Pause" at bounding box center [157, 24] width 17 height 9
